Goal: Find specific page/section: Find specific page/section

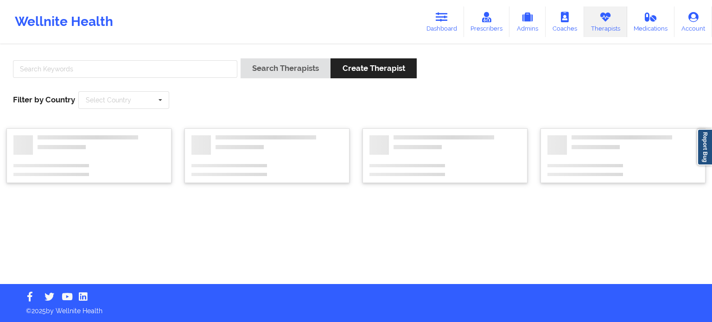
click at [187, 78] on div at bounding box center [125, 71] width 231 height 26
click at [182, 72] on input "text" at bounding box center [125, 69] width 224 height 18
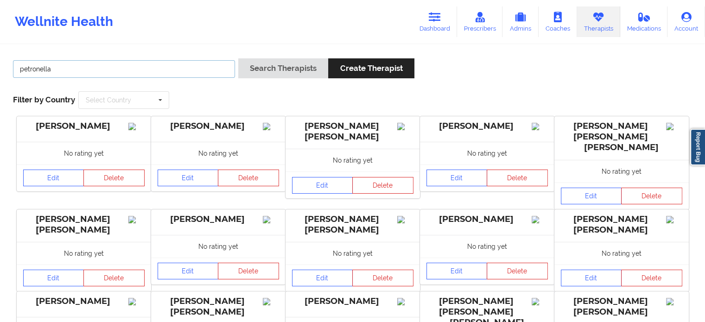
click at [238, 58] on button "Search Therapists" at bounding box center [283, 68] width 90 height 20
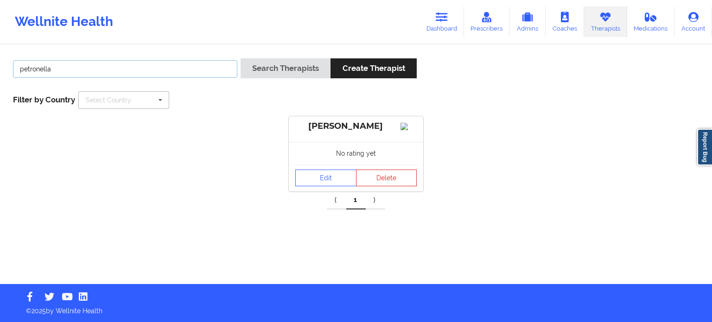
type input "[PERSON_NAME]"
click at [297, 72] on button "Search Therapists" at bounding box center [286, 68] width 90 height 20
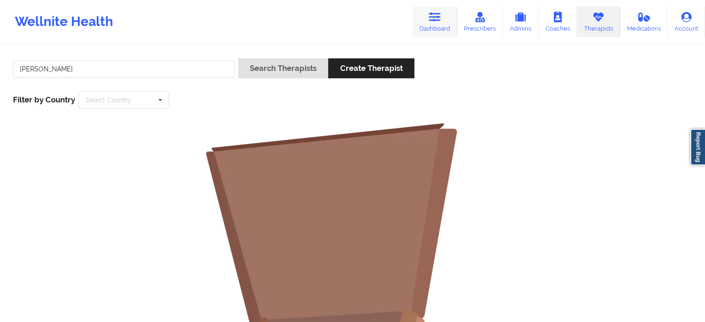
click at [424, 23] on link "Dashboard" at bounding box center [435, 21] width 45 height 31
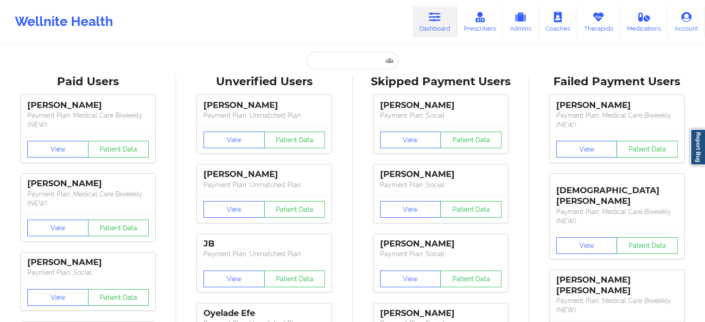
click at [328, 56] on input "text" at bounding box center [352, 61] width 92 height 18
paste input "[PERSON_NAME]"
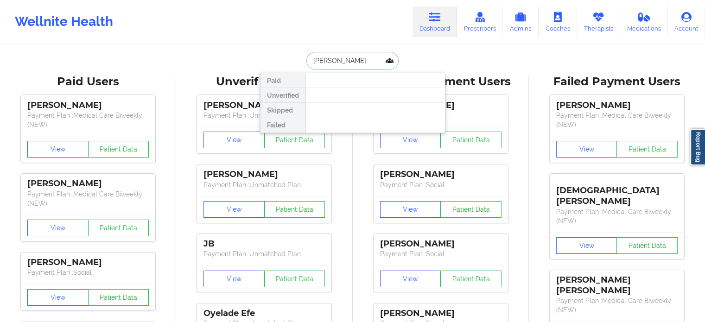
drag, startPoint x: 373, startPoint y: 60, endPoint x: 339, endPoint y: 58, distance: 33.9
click at [339, 58] on input "[PERSON_NAME]" at bounding box center [352, 61] width 92 height 18
type input "[PERSON_NAME]"
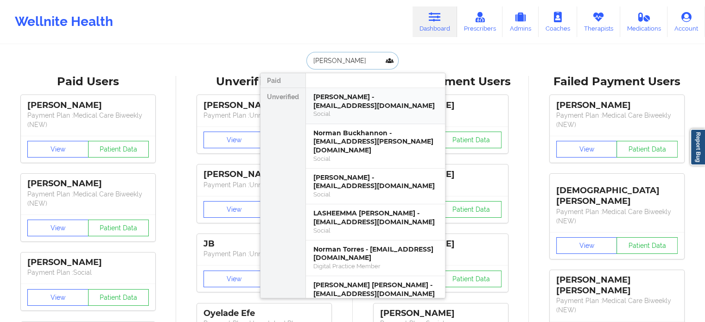
click at [349, 100] on div "[PERSON_NAME] - [EMAIL_ADDRESS][DOMAIN_NAME]" at bounding box center [375, 101] width 124 height 17
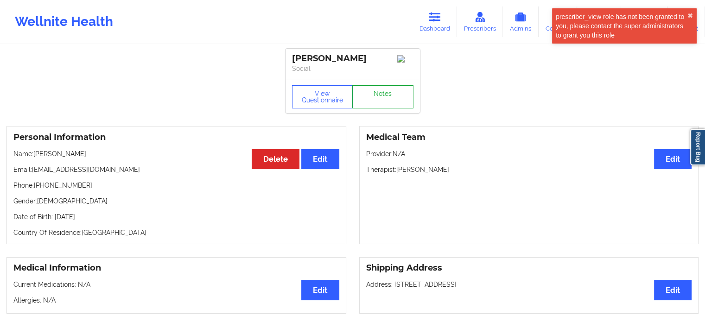
click at [374, 106] on link "Notes" at bounding box center [382, 96] width 61 height 23
